Goal: Check status: Check status

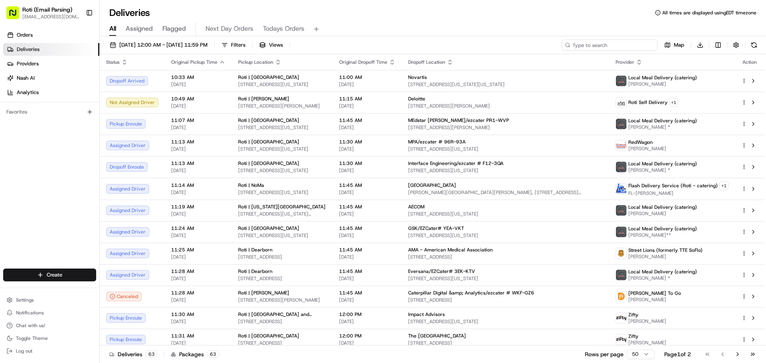
click at [606, 45] on input at bounding box center [610, 44] width 96 height 11
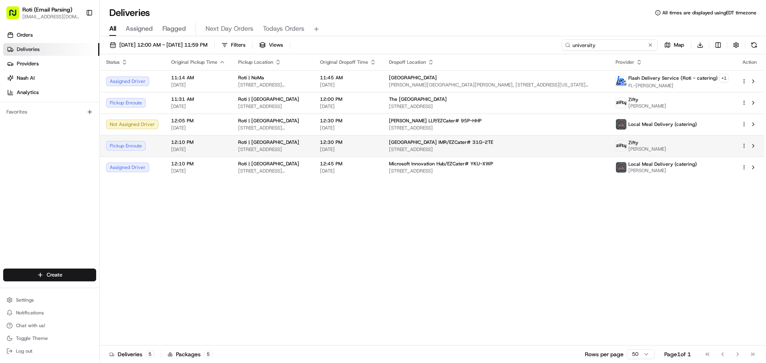
type input "university"
click at [744, 144] on html "Roti (Email Parsing) [EMAIL_ADDRESS][DOMAIN_NAME] Toggle Sidebar Orders Deliver…" at bounding box center [383, 181] width 766 height 363
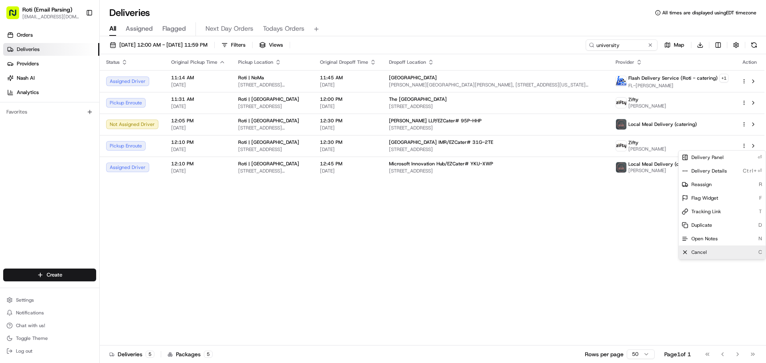
click at [711, 248] on div "Cancel C" at bounding box center [722, 253] width 87 height 14
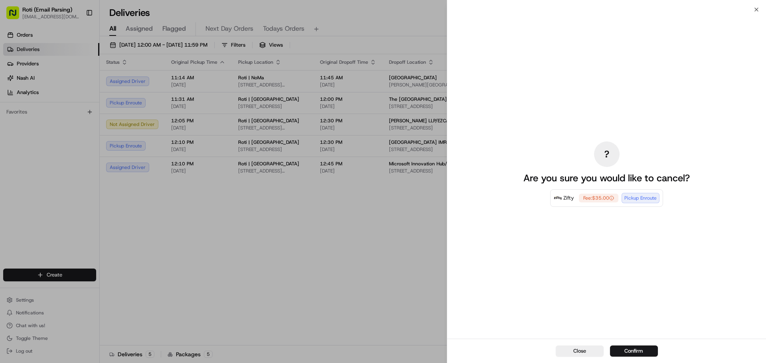
click at [622, 346] on button "Confirm" at bounding box center [634, 351] width 48 height 11
